Goal: Task Accomplishment & Management: Manage account settings

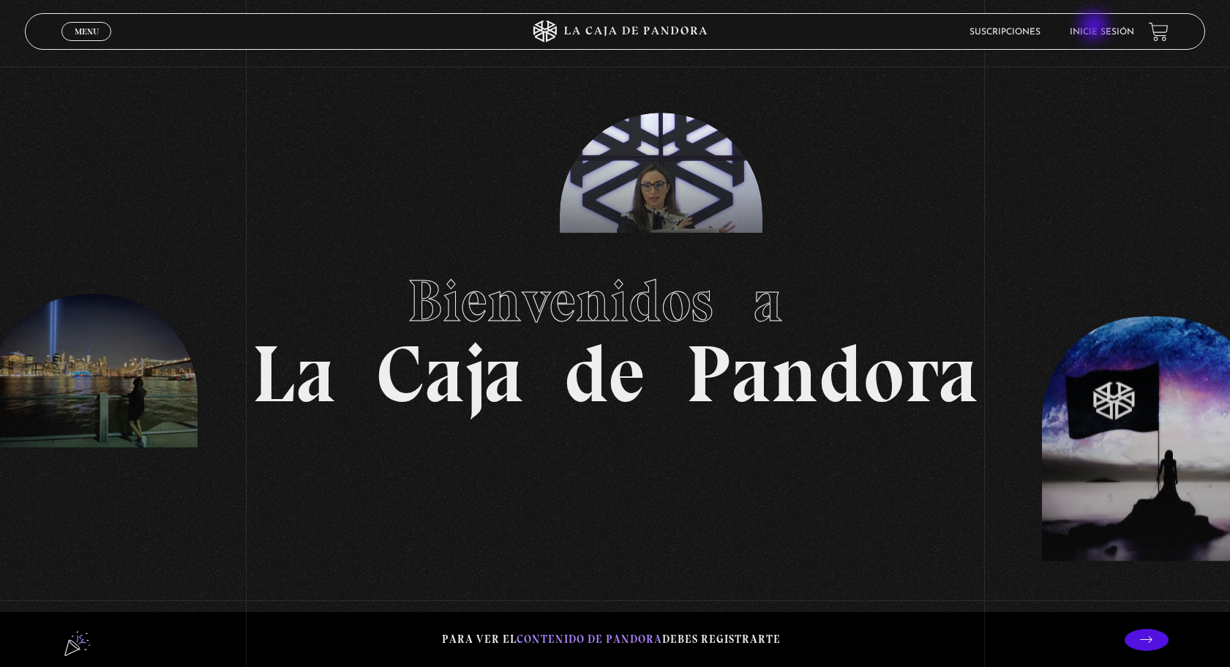
click at [1095, 28] on link "Inicie sesión" at bounding box center [1102, 32] width 64 height 9
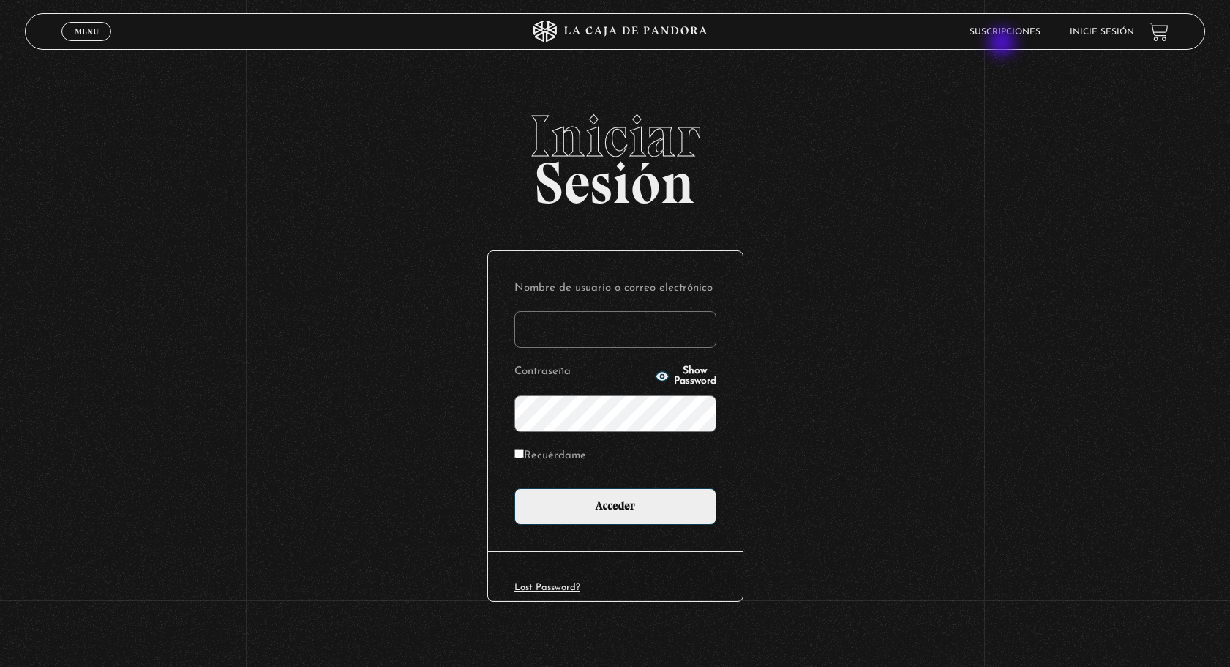
type input "[EMAIL_ADDRESS][DOMAIN_NAME]"
click at [999, 42] on li "Suscripciones" at bounding box center [1004, 31] width 71 height 23
click at [563, 459] on label "Recuérdame" at bounding box center [550, 456] width 72 height 23
click at [524, 458] on input "Recuérdame" at bounding box center [519, 454] width 10 height 10
checkbox input "true"
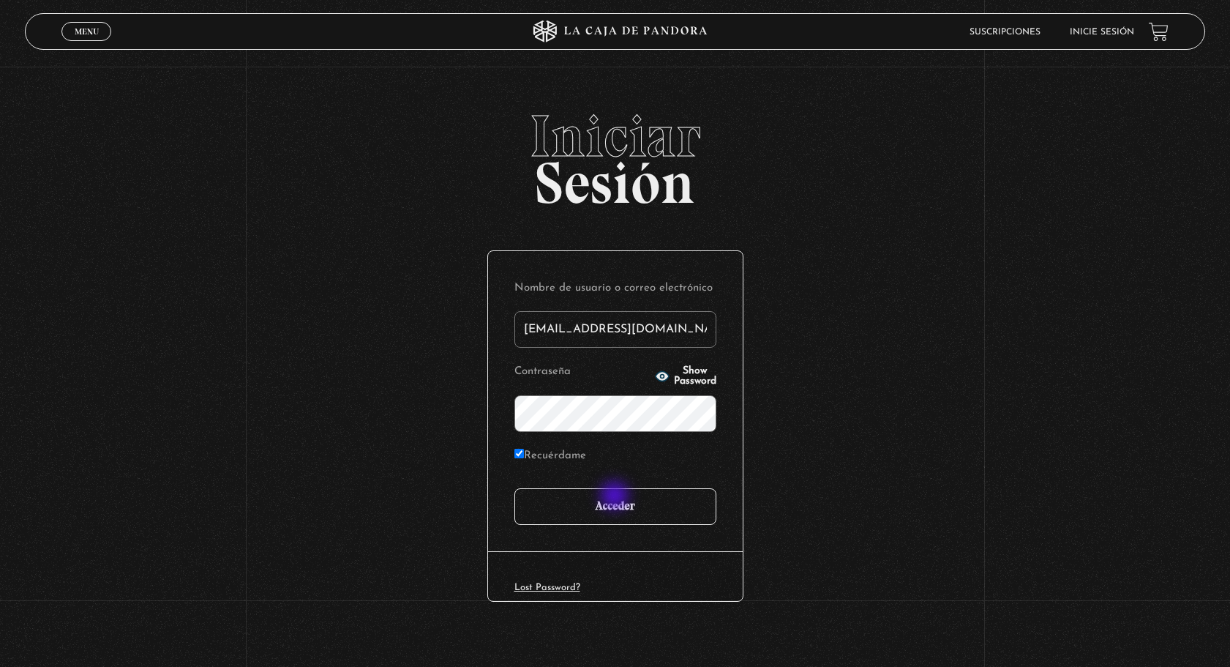
click at [615, 497] on input "Acceder" at bounding box center [615, 506] width 202 height 37
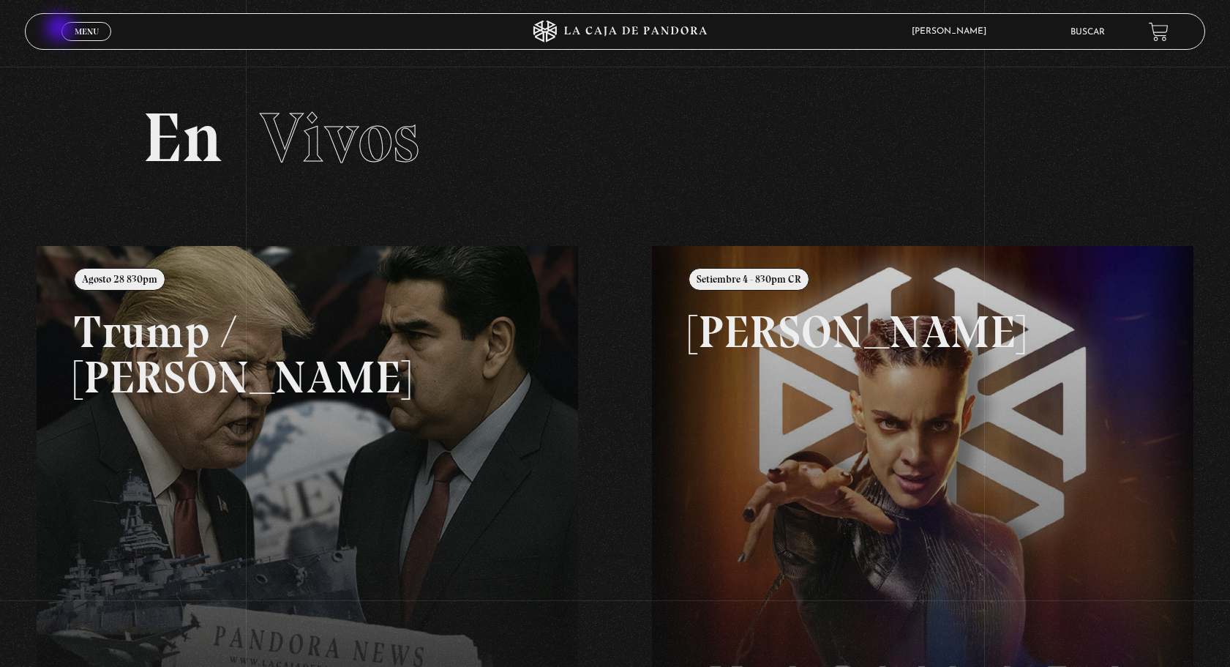
click at [61, 29] on link "Menu Cerrar" at bounding box center [86, 31] width 50 height 19
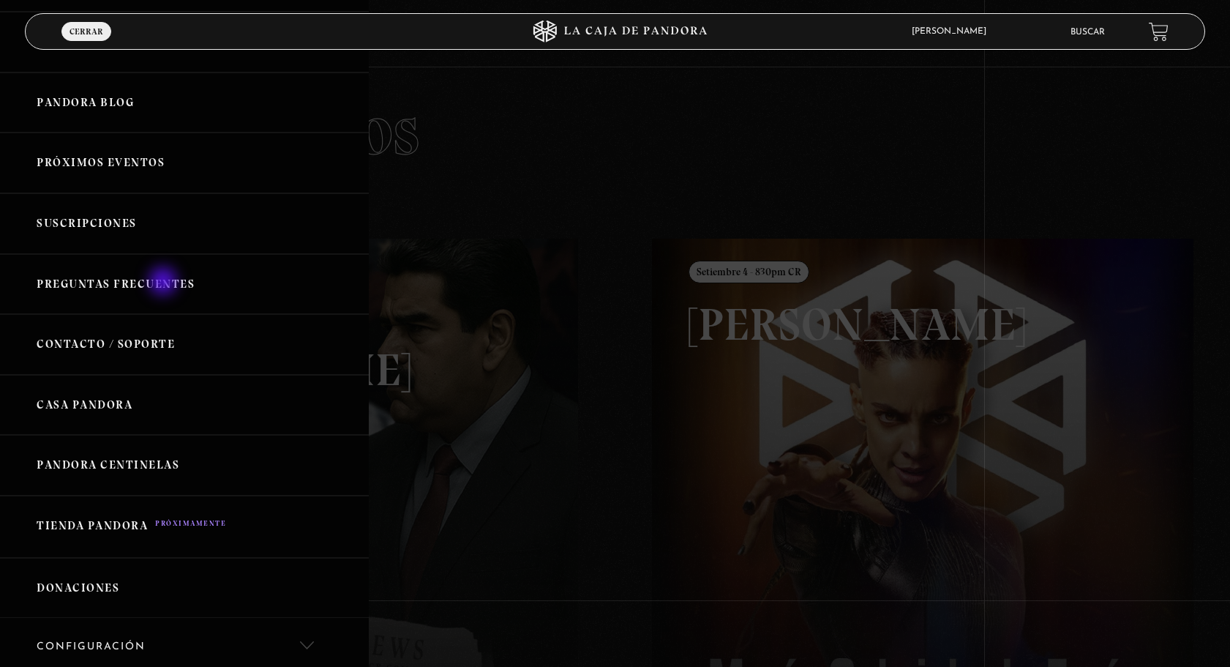
scroll to position [173, 0]
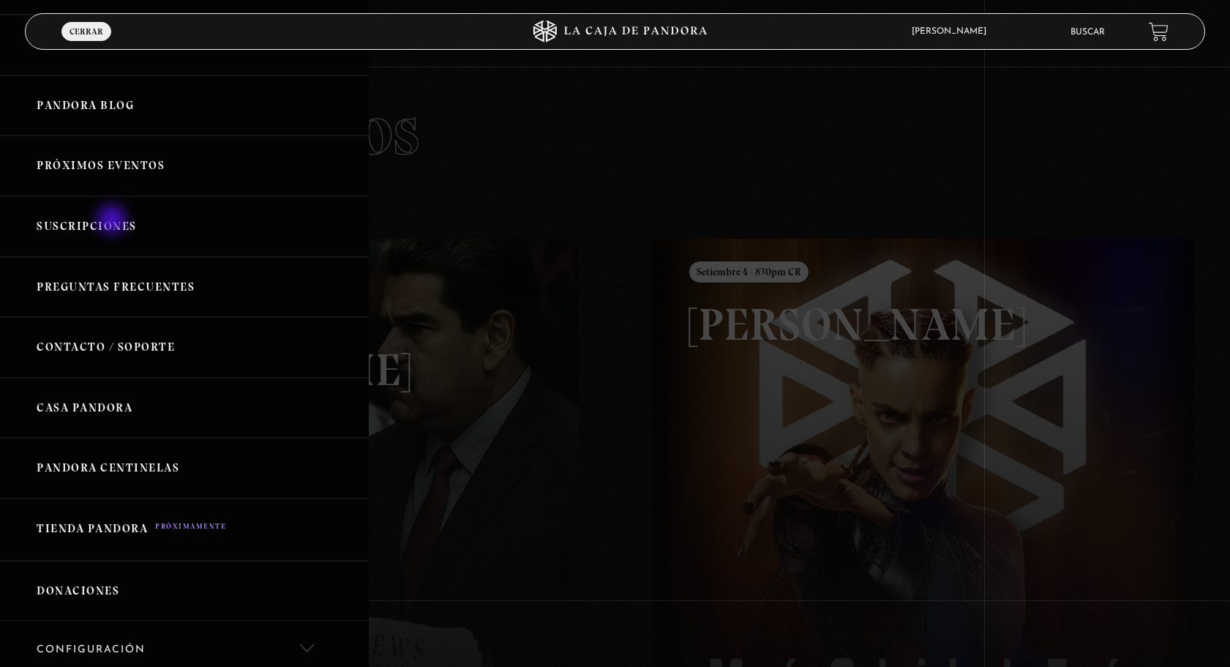
click at [113, 221] on link "Suscripciones" at bounding box center [184, 226] width 369 height 61
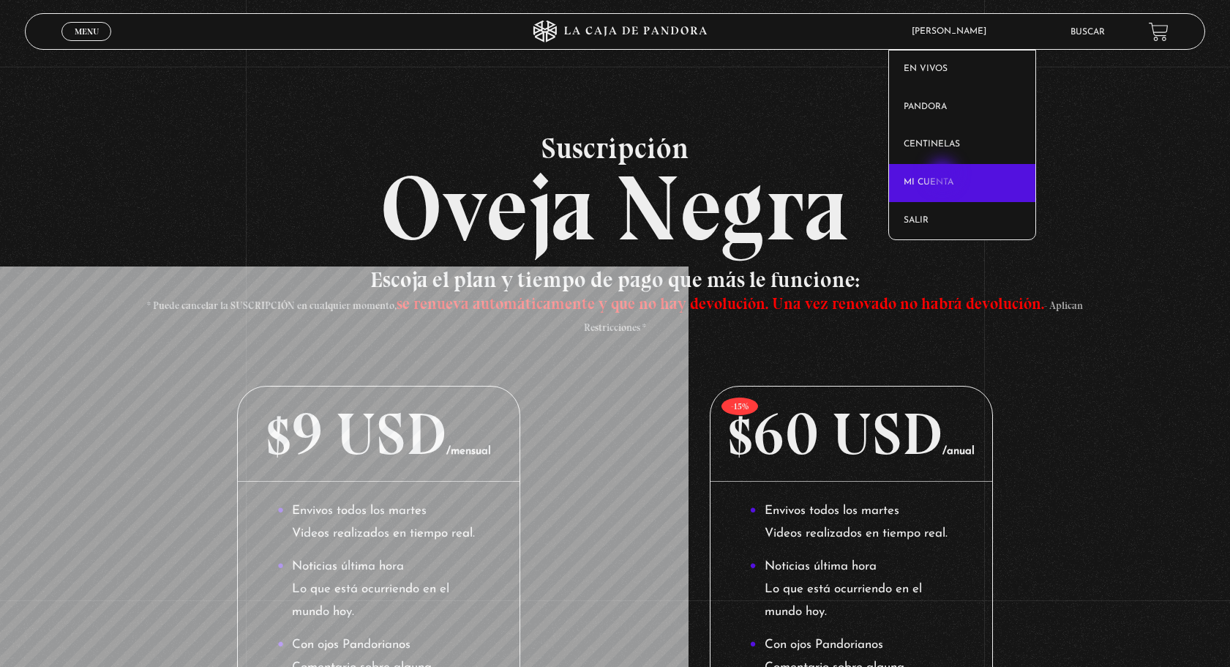
click at [944, 175] on link "Mi cuenta" at bounding box center [962, 183] width 146 height 38
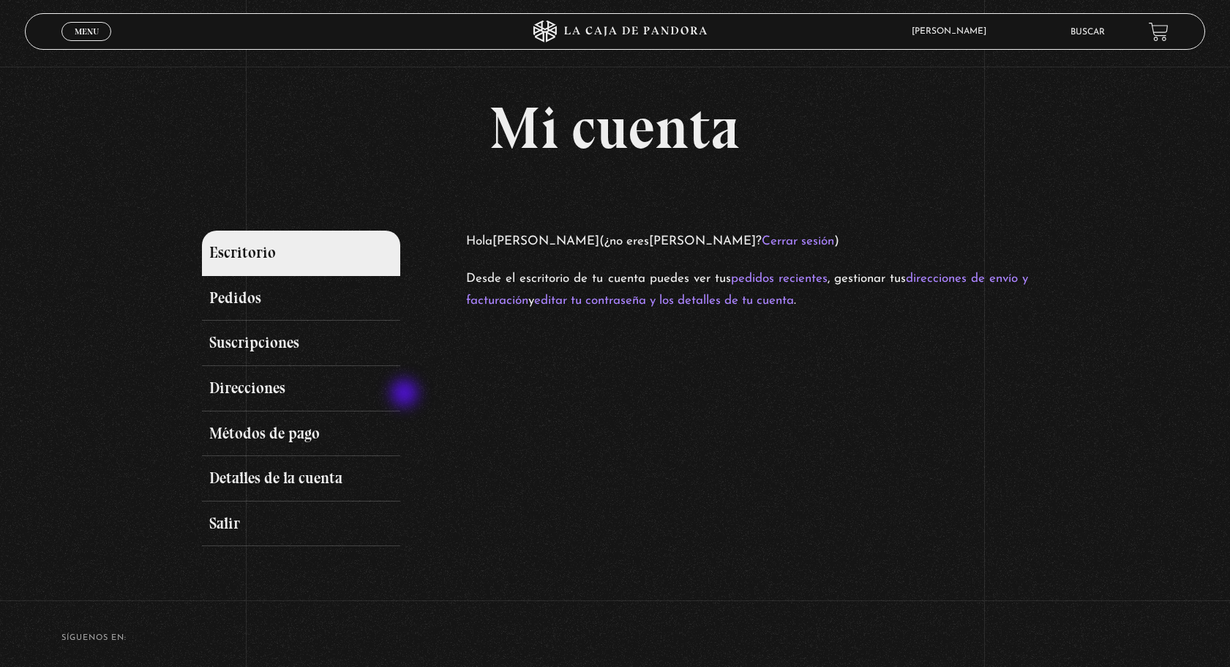
scroll to position [58, 0]
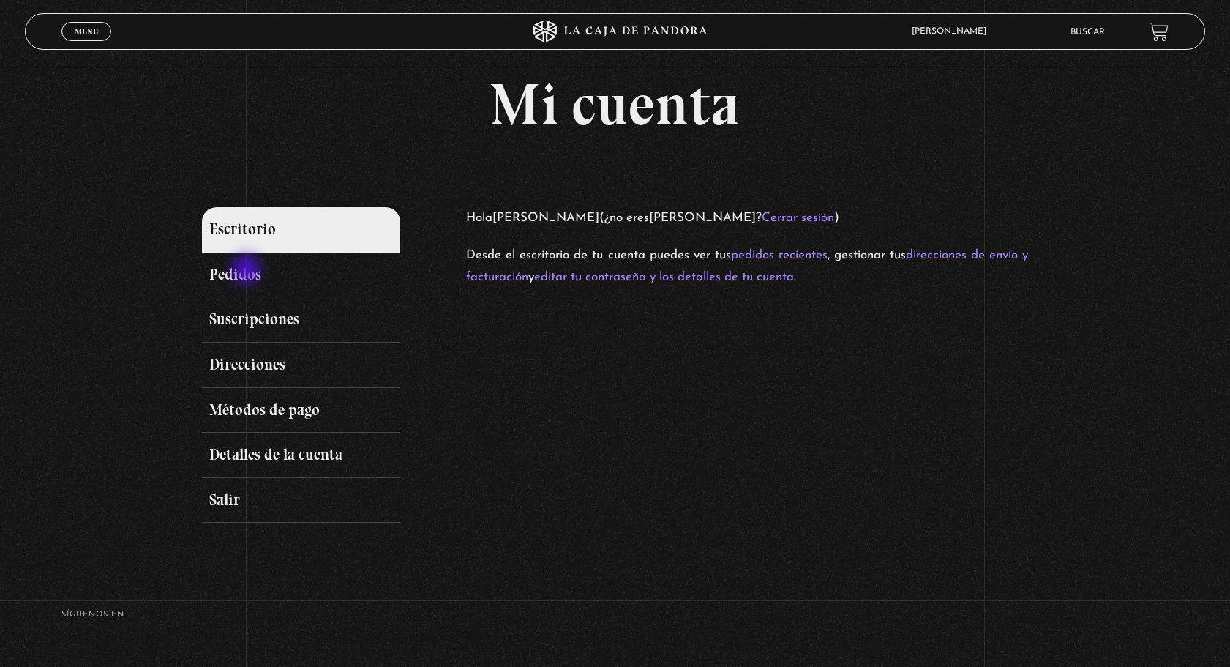
click at [247, 270] on link "Pedidos" at bounding box center [301, 274] width 198 height 45
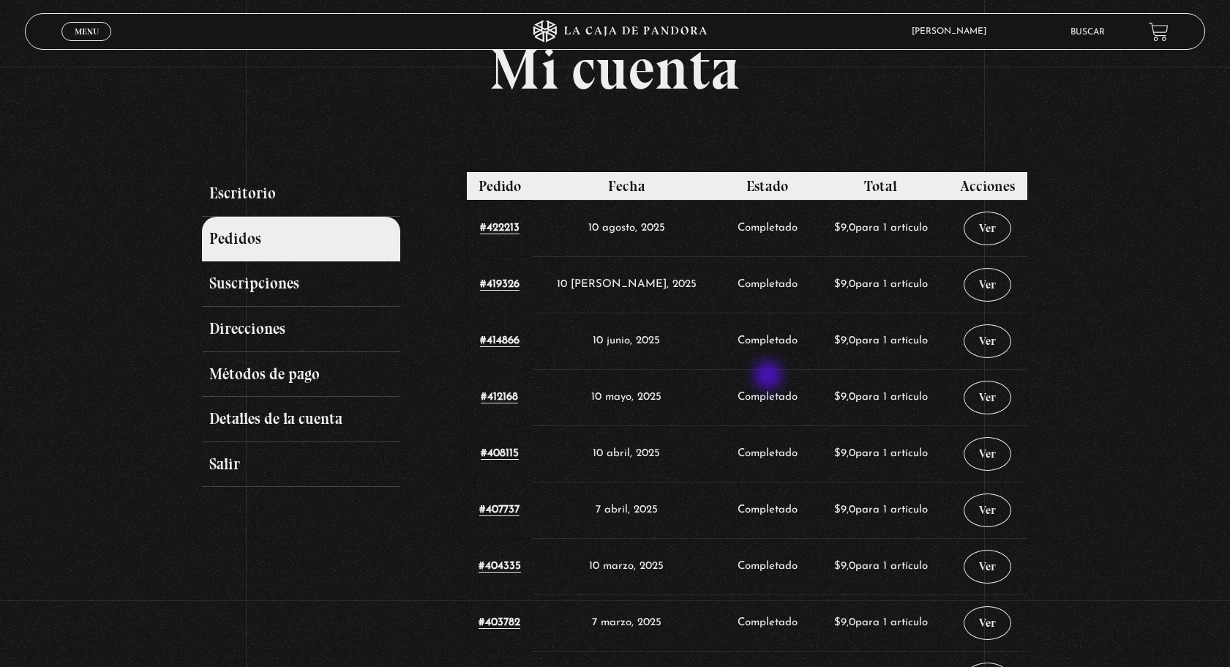
scroll to position [484, 0]
